Goal: Task Accomplishment & Management: Use online tool/utility

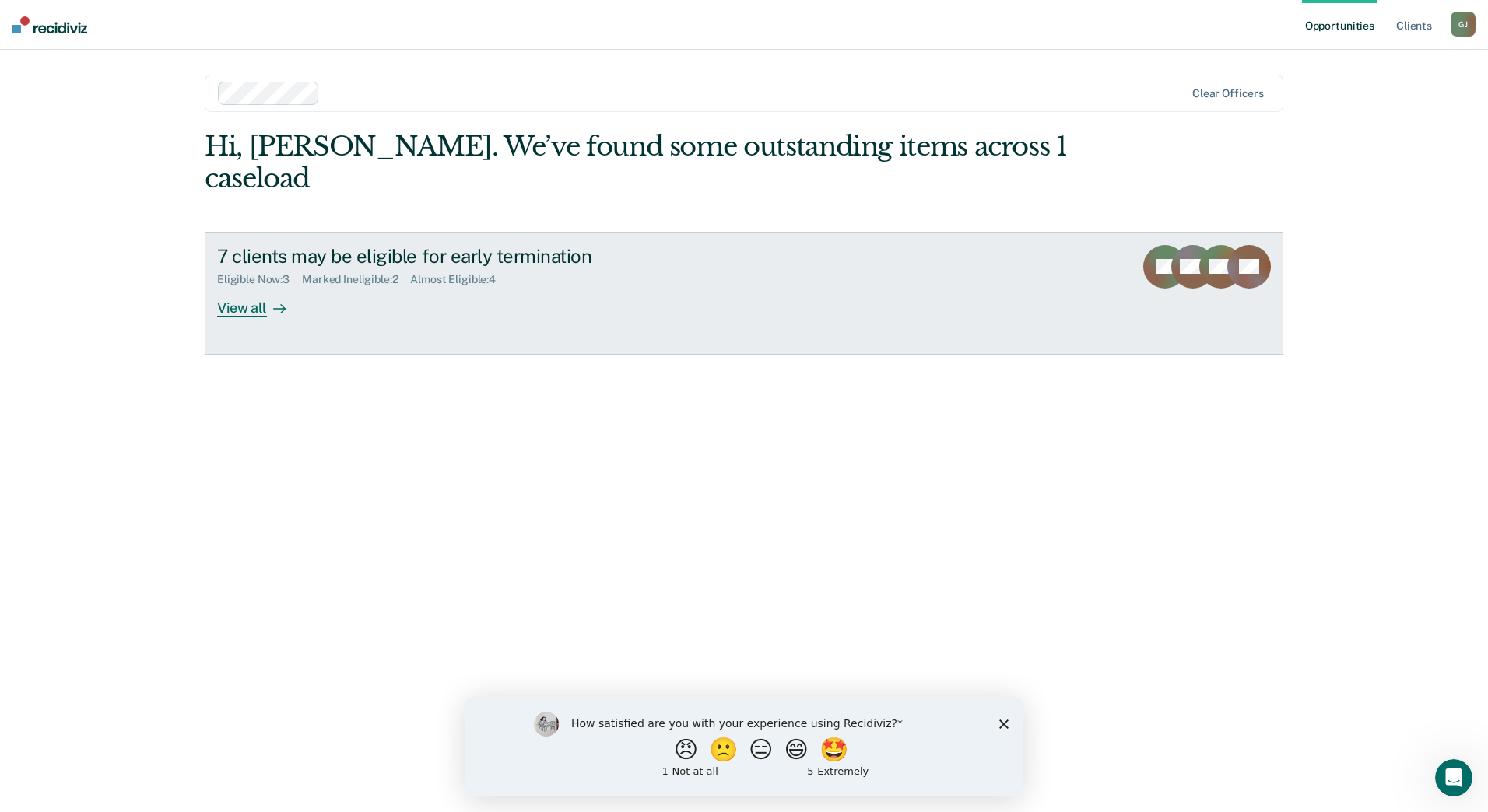
click at [243, 286] on div "View all" at bounding box center [260, 301] width 87 height 31
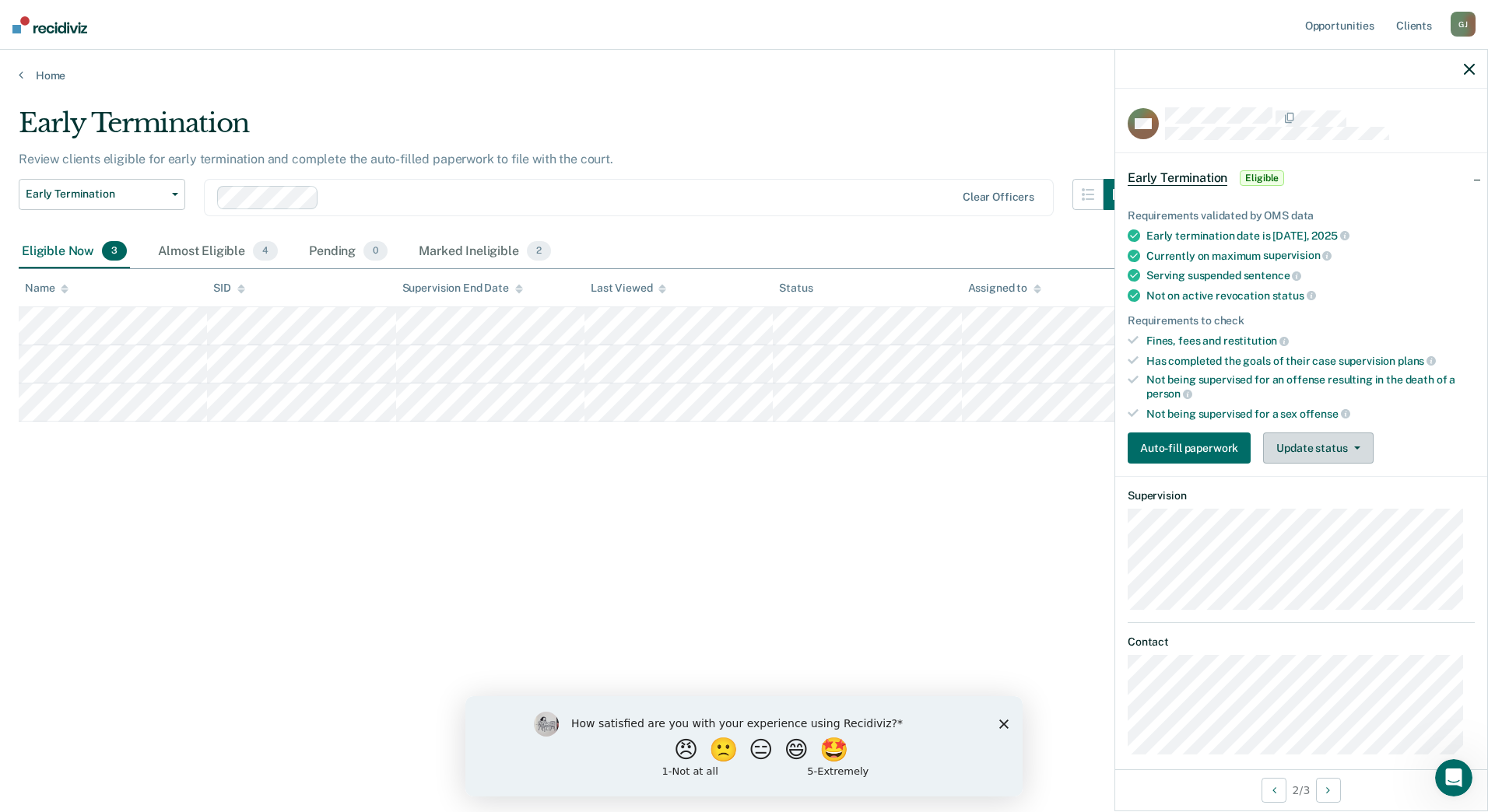
click at [1335, 443] on button "Update status" at bounding box center [1318, 447] width 110 height 31
click at [1329, 512] on button "Mark Ineligible" at bounding box center [1338, 510] width 150 height 25
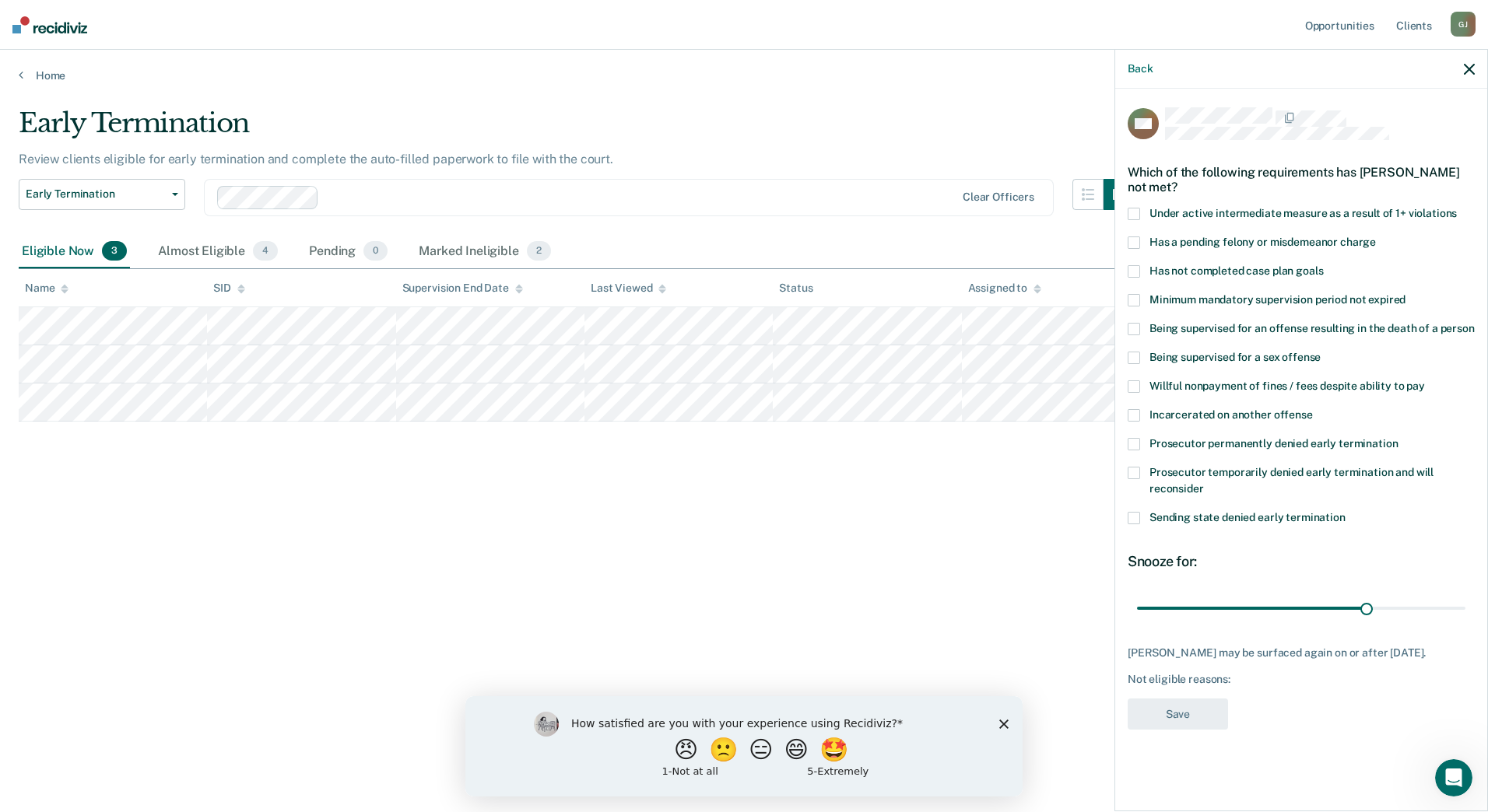
click at [1150, 264] on span "Has not completed case plan goals" at bounding box center [1236, 270] width 174 height 12
drag, startPoint x: 1364, startPoint y: 604, endPoint x: 1455, endPoint y: 606, distance: 91.0
type input "41"
click at [1455, 606] on input "range" at bounding box center [1301, 608] width 329 height 27
click at [1202, 720] on button "Save" at bounding box center [1177, 715] width 100 height 32
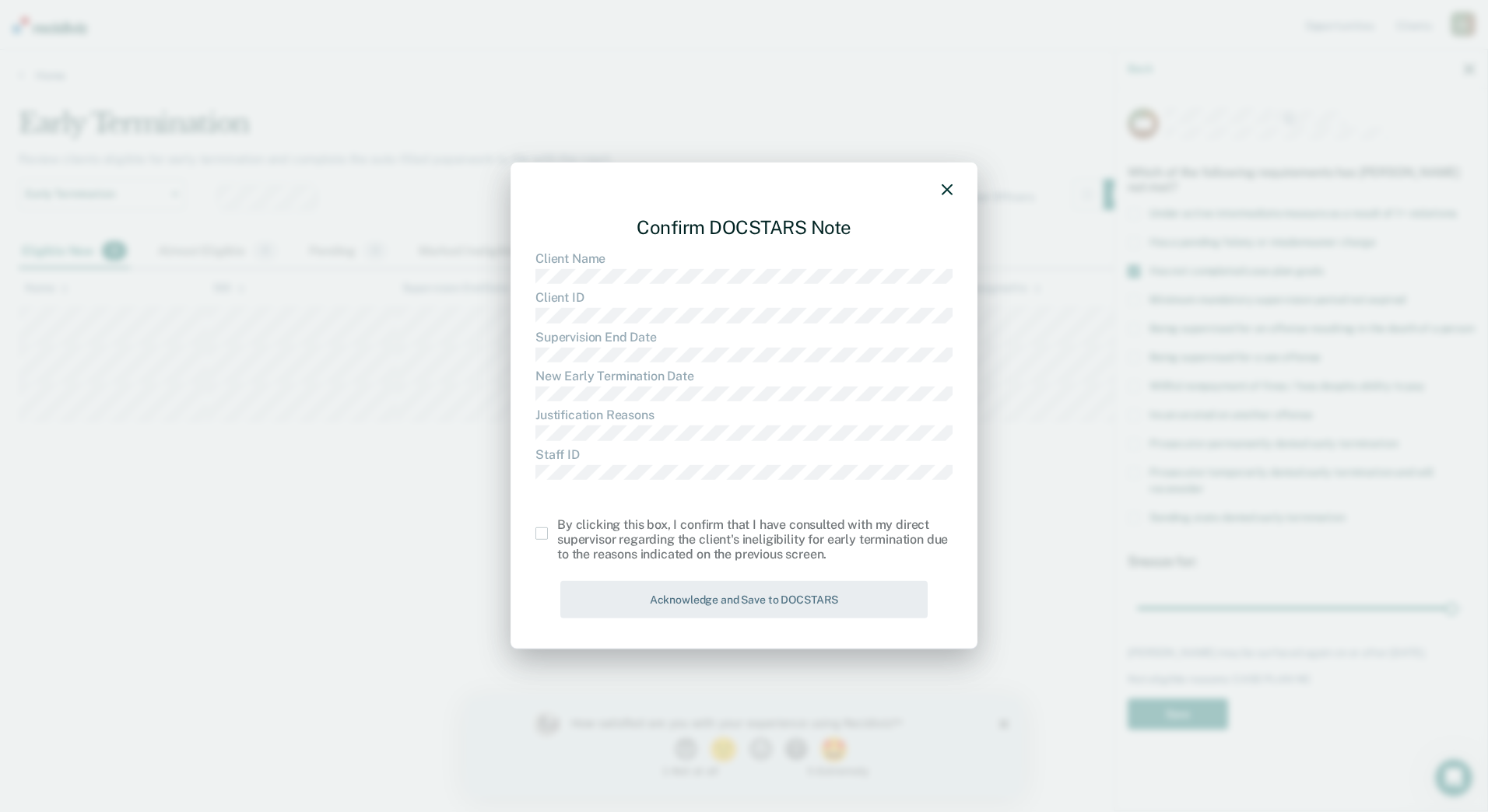
click at [534, 531] on div "Confirm DOCSTARS Note Client Name Client ID Supervision End Date New Early Term…" at bounding box center [743, 406] width 467 height 487
click at [544, 536] on span at bounding box center [541, 533] width 12 height 12
click at [557, 528] on input "checkbox" at bounding box center [557, 528] width 0 height 0
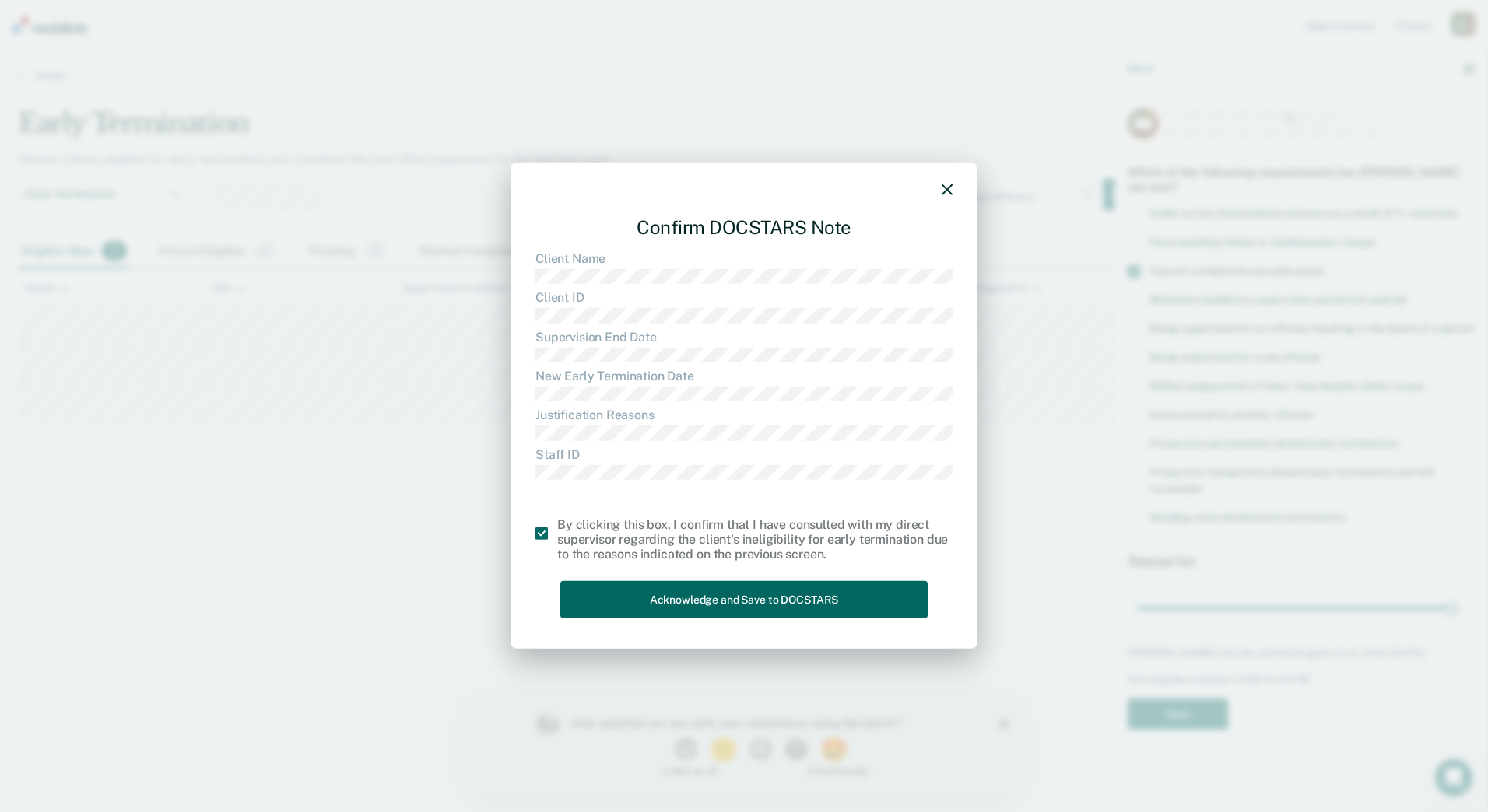
click at [656, 606] on button "Acknowledge and Save to DOCSTARS" at bounding box center [743, 598] width 367 height 38
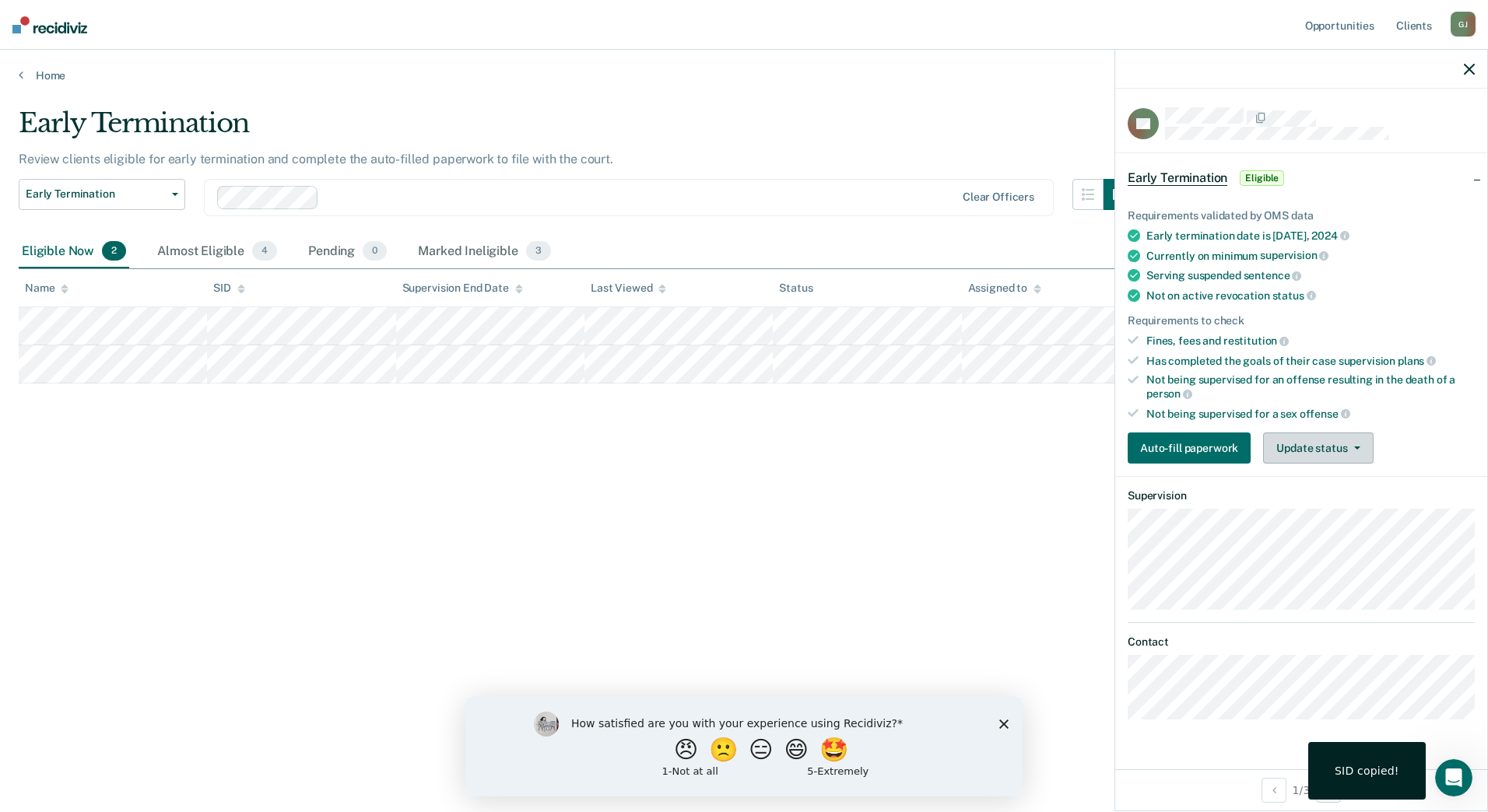
click at [1301, 447] on button "Update status" at bounding box center [1318, 447] width 110 height 31
click at [1305, 507] on button "Mark Ineligible" at bounding box center [1338, 510] width 150 height 25
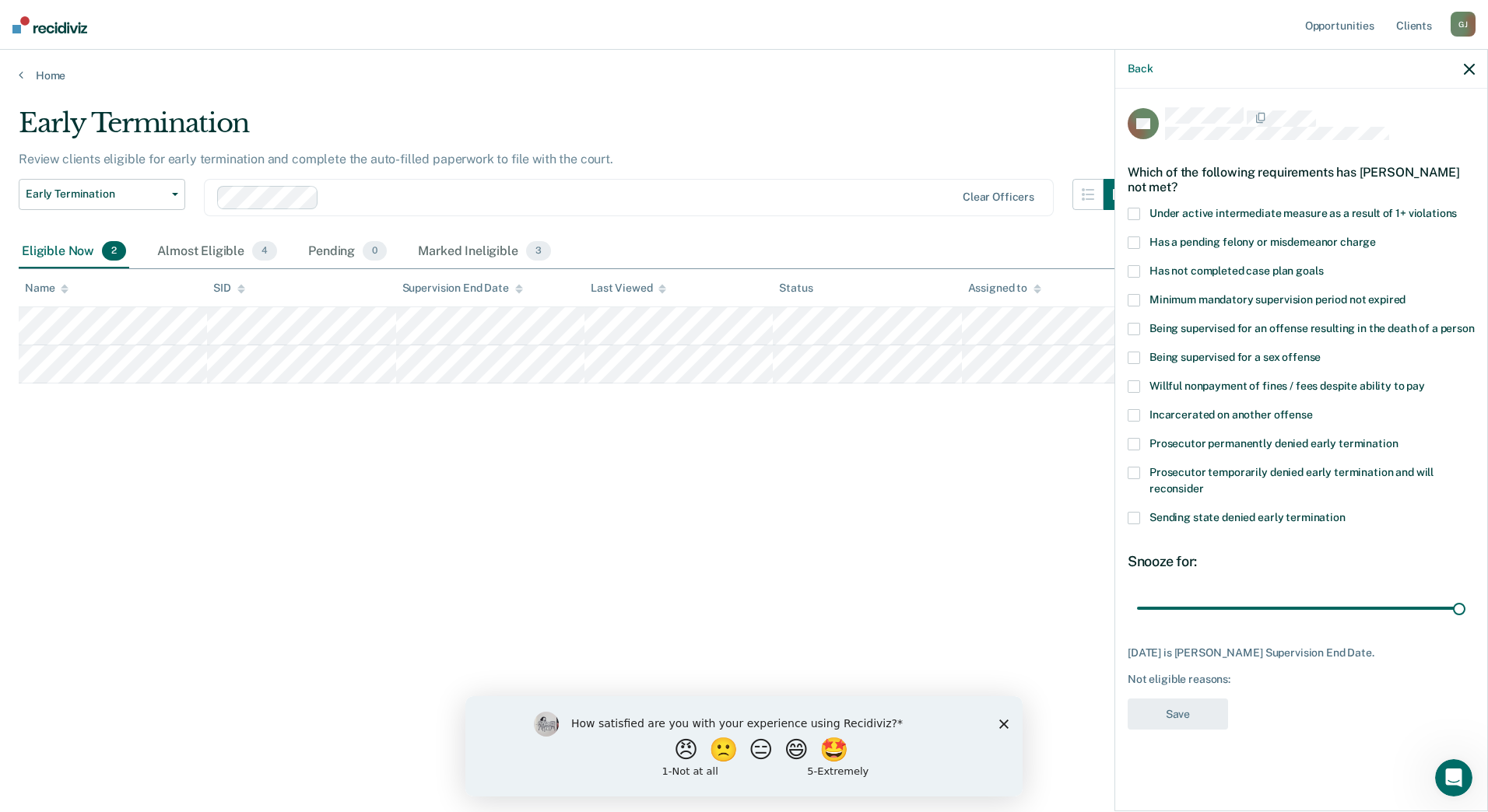
click at [1138, 276] on label "Has not completed case plan goals" at bounding box center [1301, 273] width 347 height 16
click at [1198, 714] on button "Save" at bounding box center [1177, 715] width 100 height 32
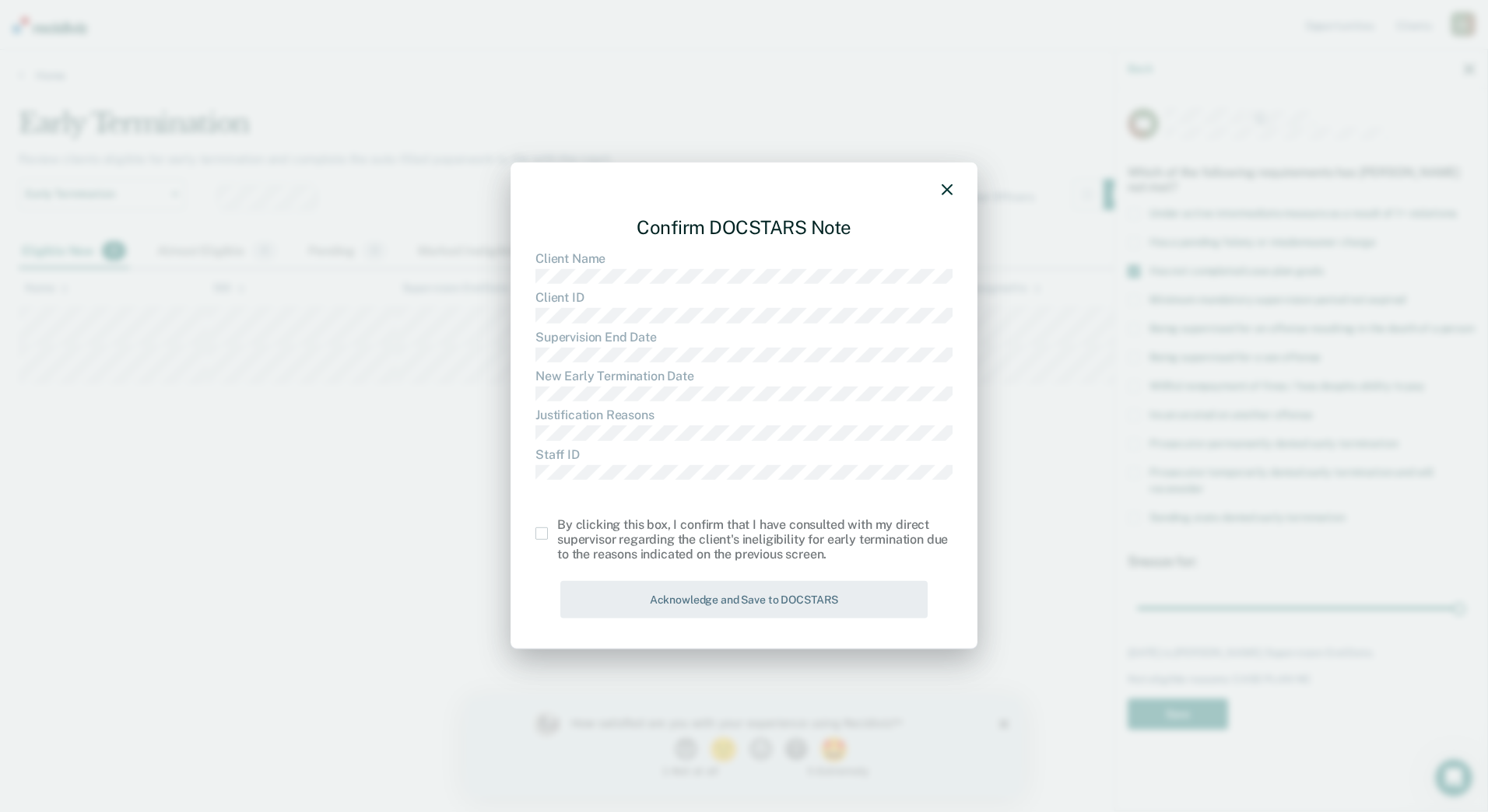
drag, startPoint x: 541, startPoint y: 531, endPoint x: 546, endPoint y: 538, distance: 8.6
click at [540, 534] on span at bounding box center [541, 533] width 12 height 12
click at [557, 528] on input "checkbox" at bounding box center [557, 528] width 0 height 0
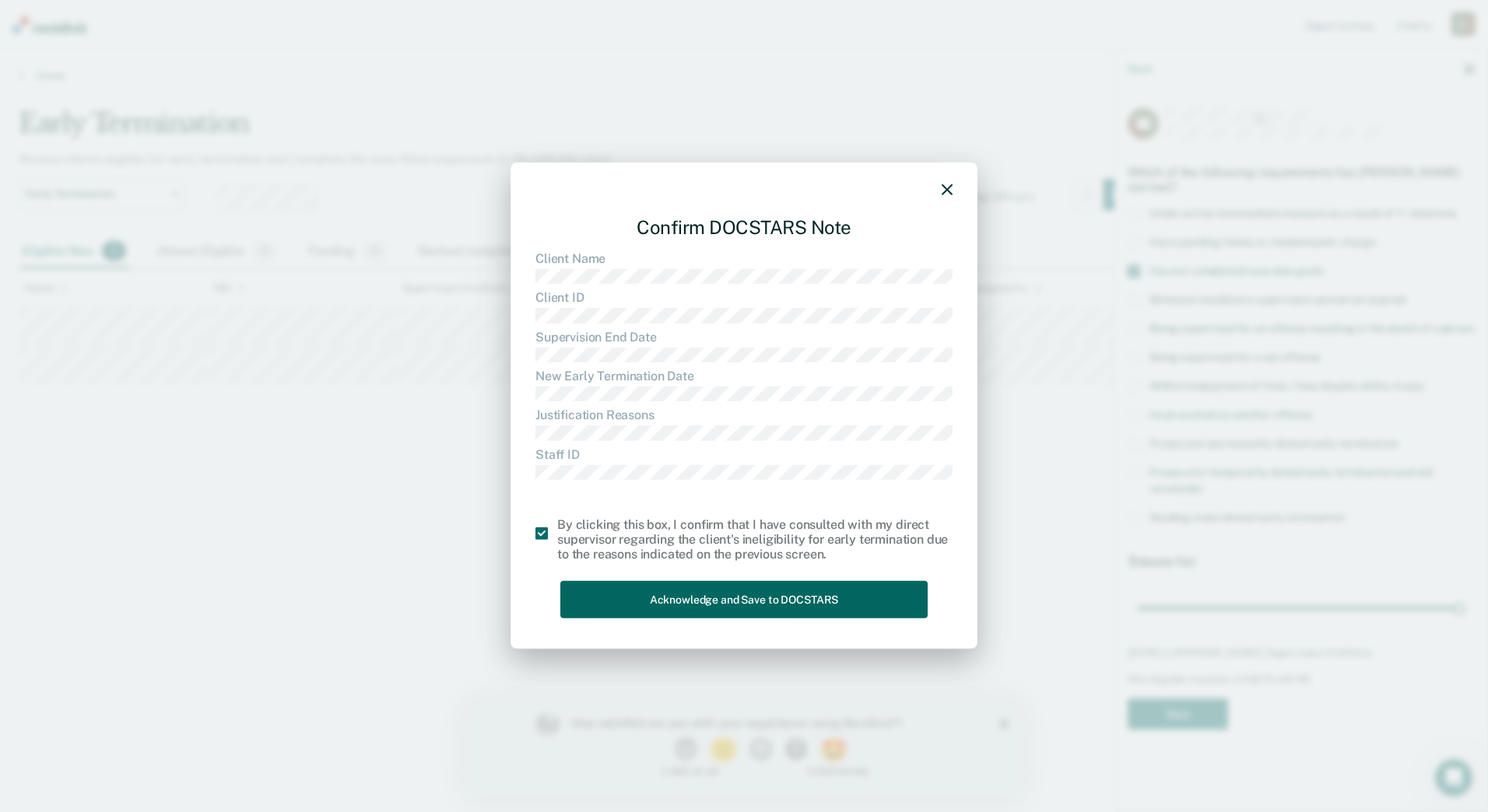
click at [636, 593] on button "Acknowledge and Save to DOCSTARS" at bounding box center [743, 598] width 367 height 38
